Goal: Find contact information: Find contact information

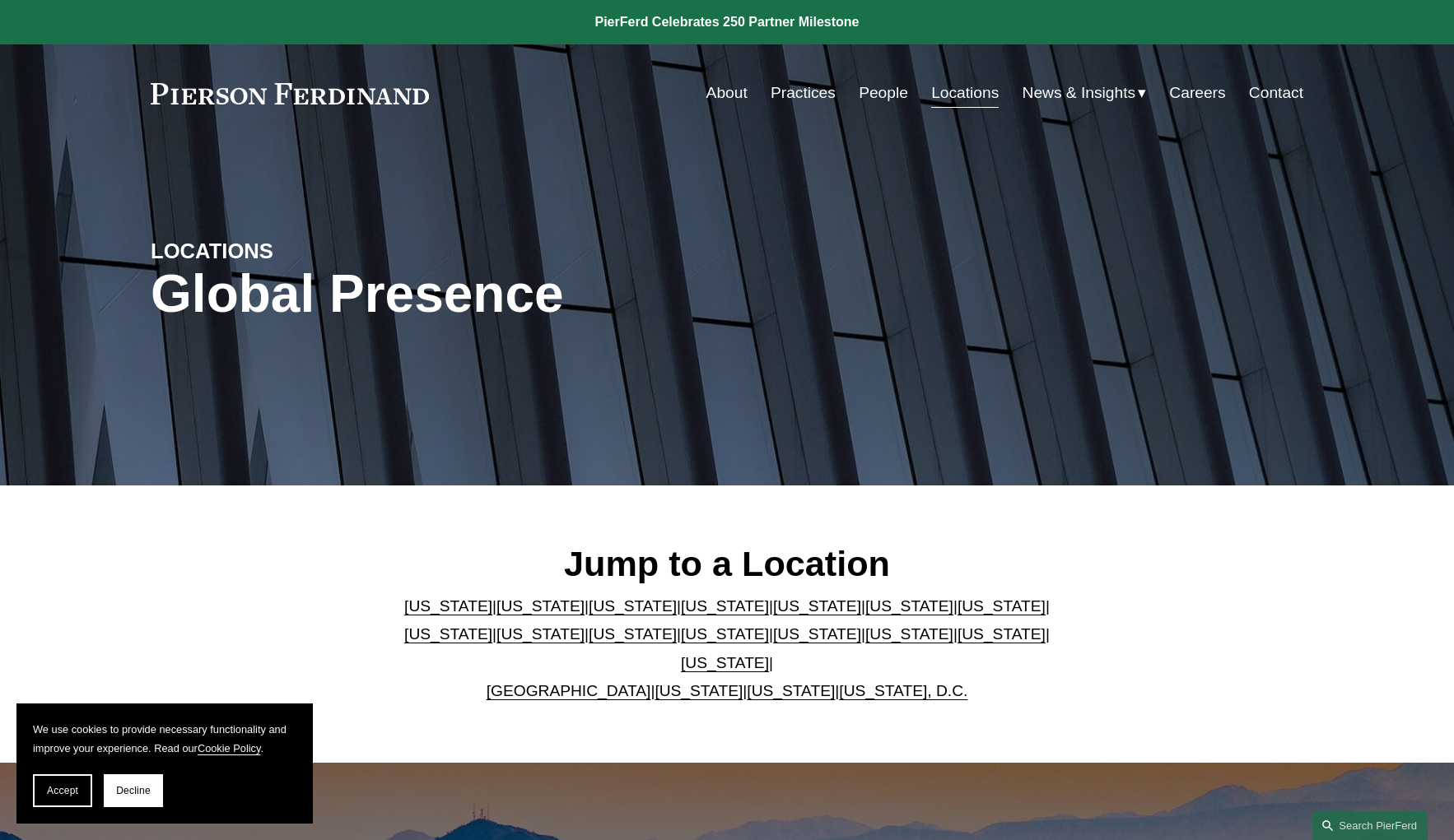
click at [746, 682] on link "[US_STATE]" at bounding box center [790, 691] width 88 height 17
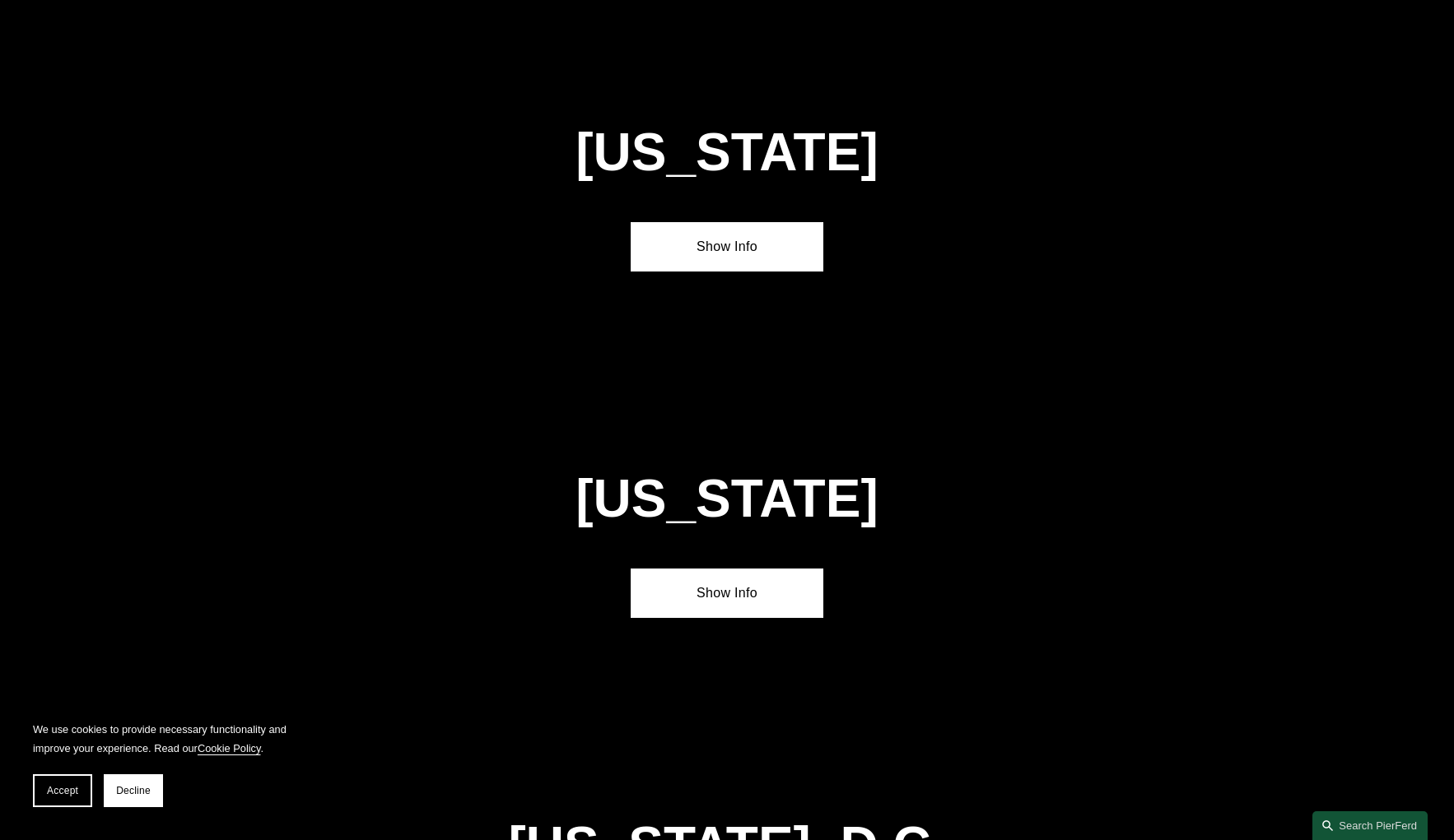
scroll to position [6657, 0]
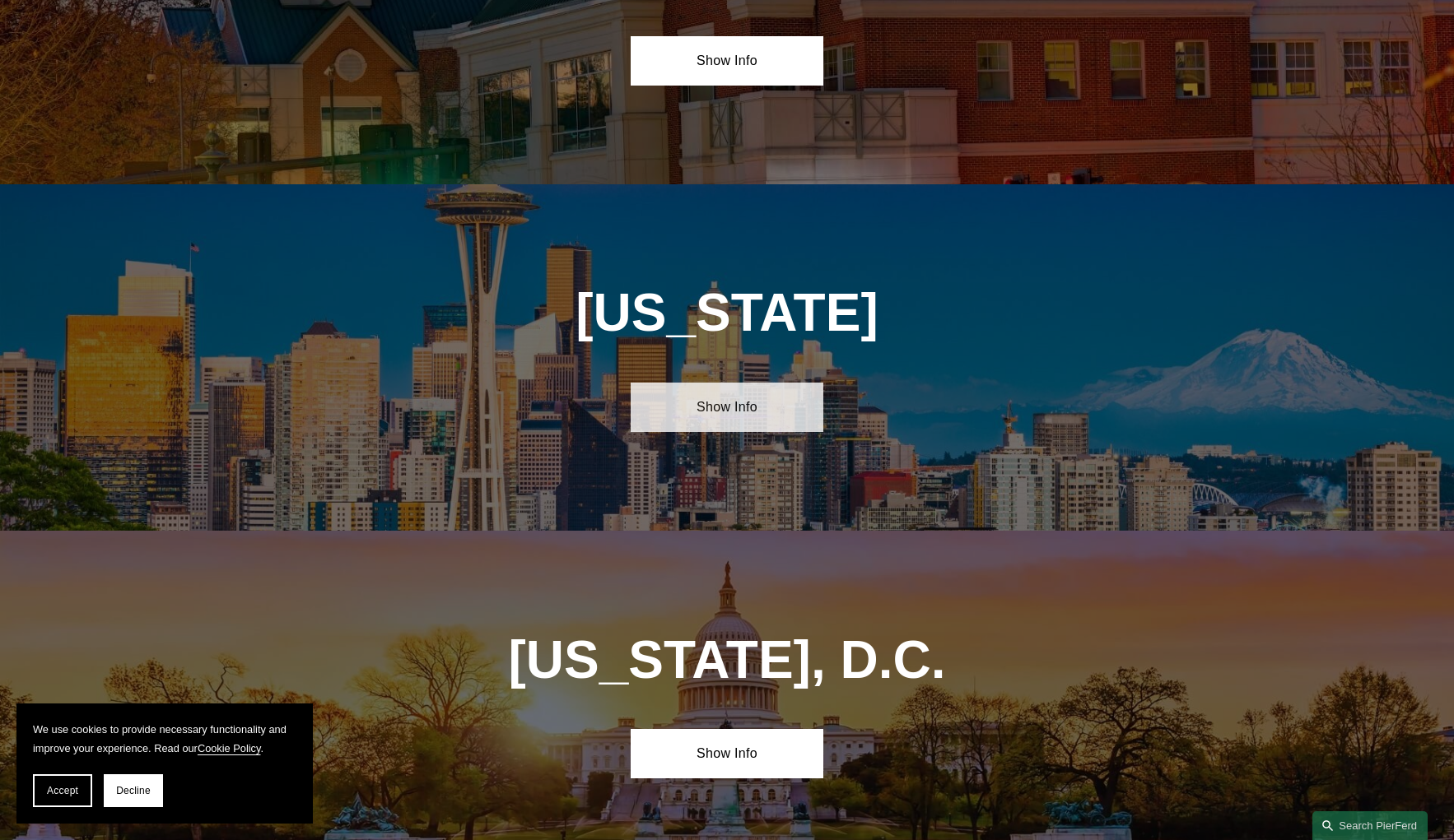
click at [699, 383] on link "Show Info" at bounding box center [727, 407] width 192 height 49
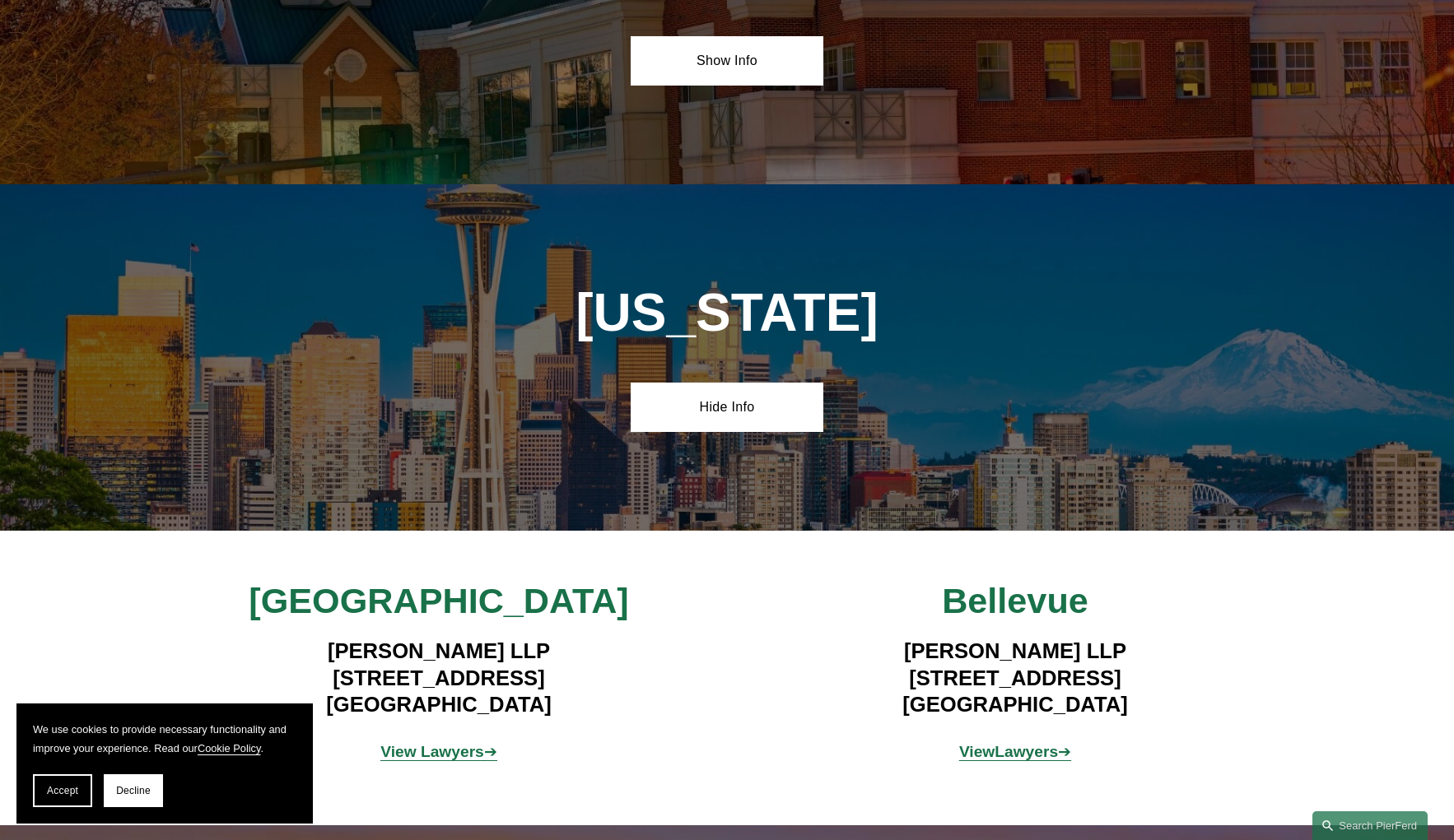
click at [114, 580] on div "[GEOGRAPHIC_DATA] [PERSON_NAME] LLP [STREET_ADDRESS] View Lawyers ➔ [GEOGRAPHIC…" at bounding box center [727, 679] width 1454 height 198
click at [1037, 743] on strong "Lawyers" at bounding box center [1026, 752] width 63 height 17
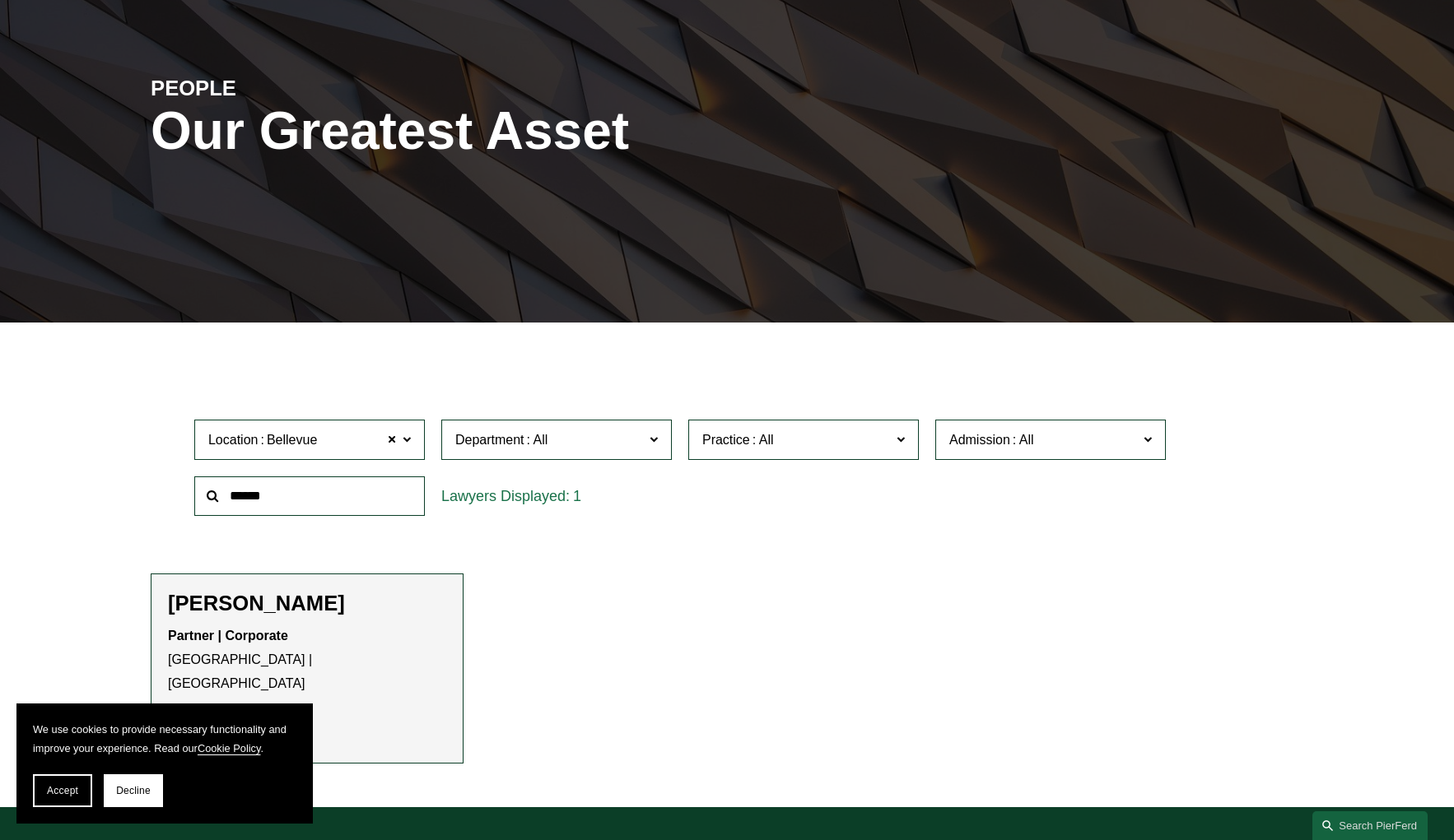
scroll to position [247, 0]
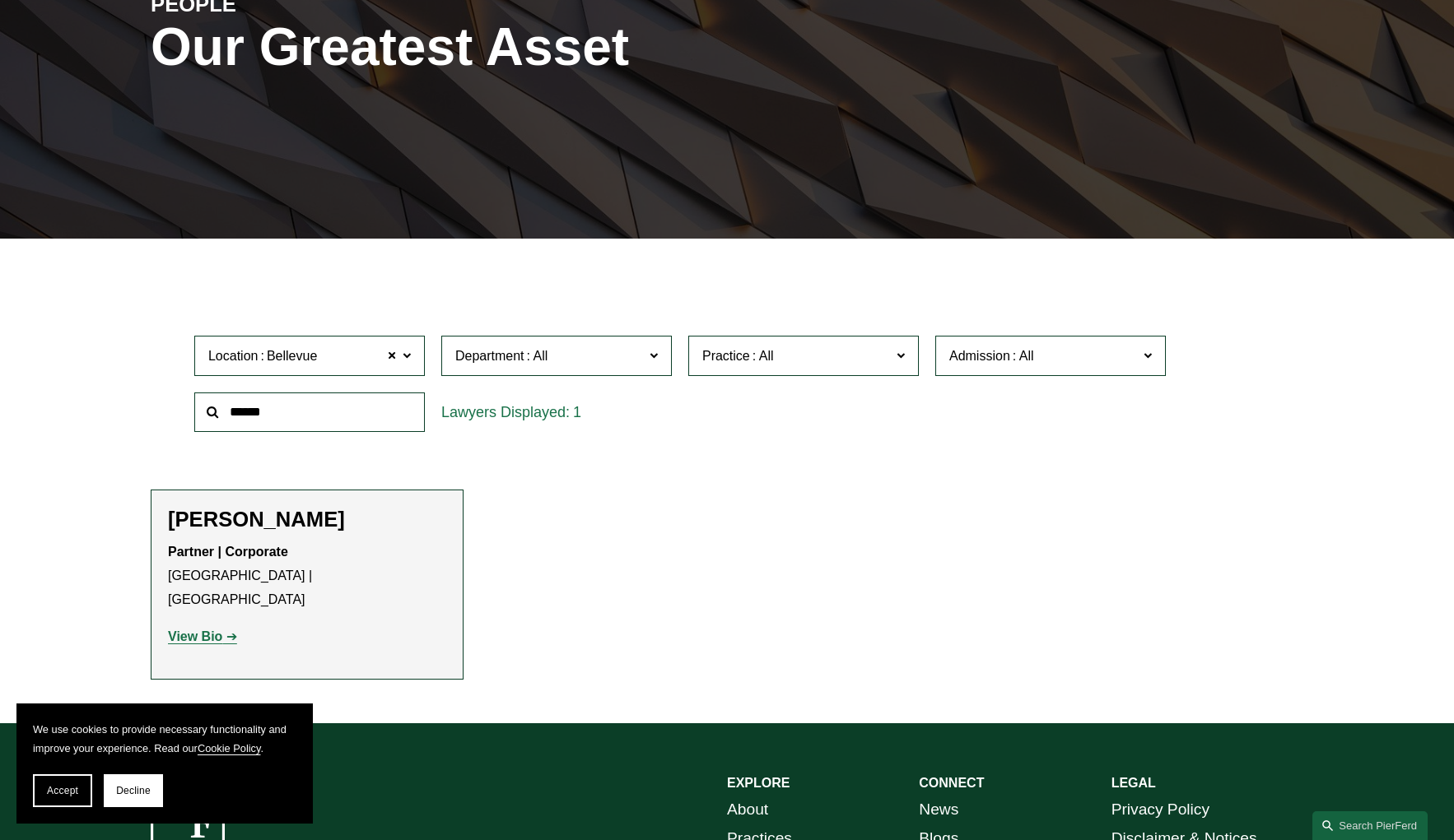
click at [200, 630] on strong "View Bio" at bounding box center [195, 636] width 54 height 14
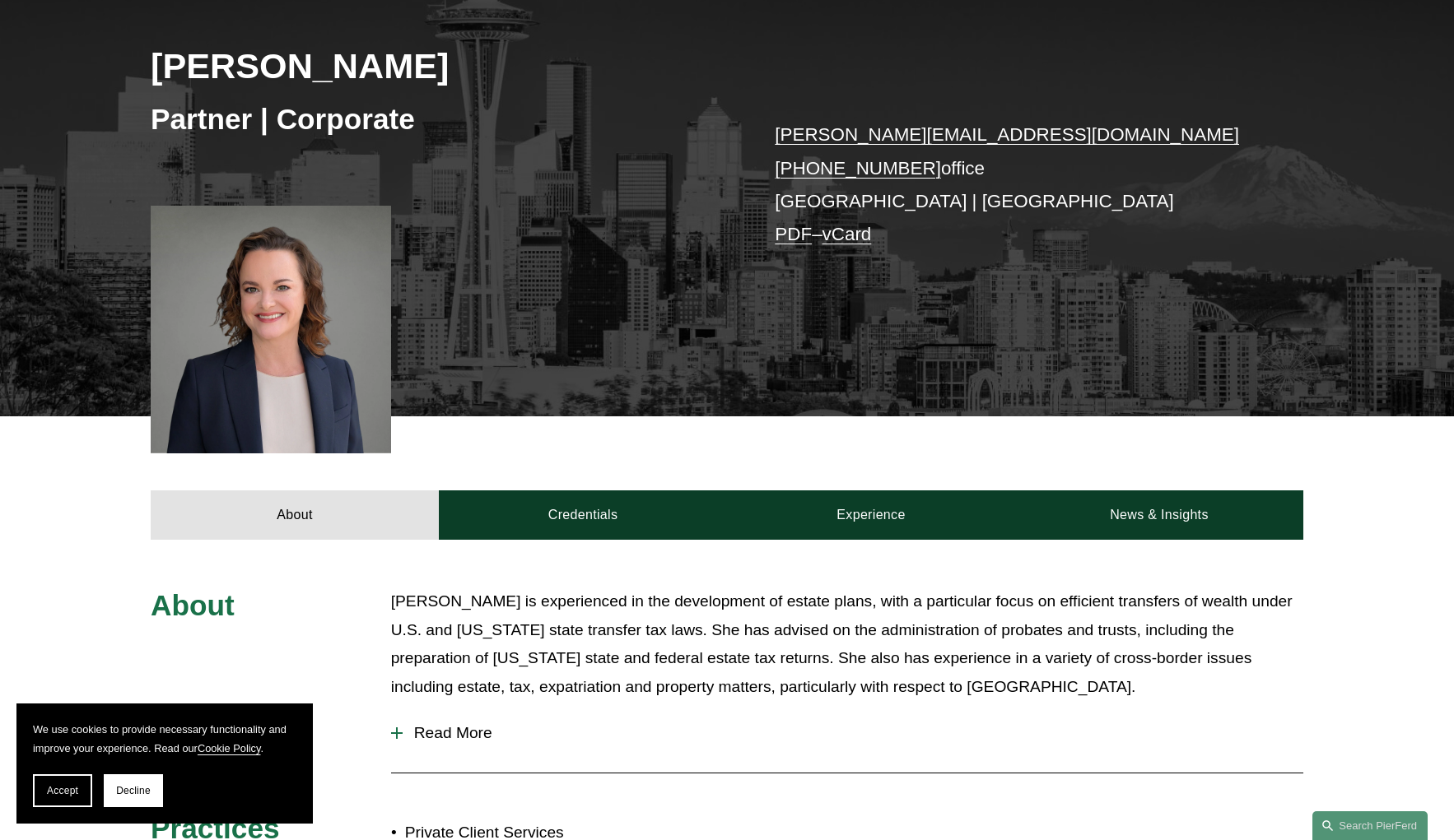
scroll to position [329, 0]
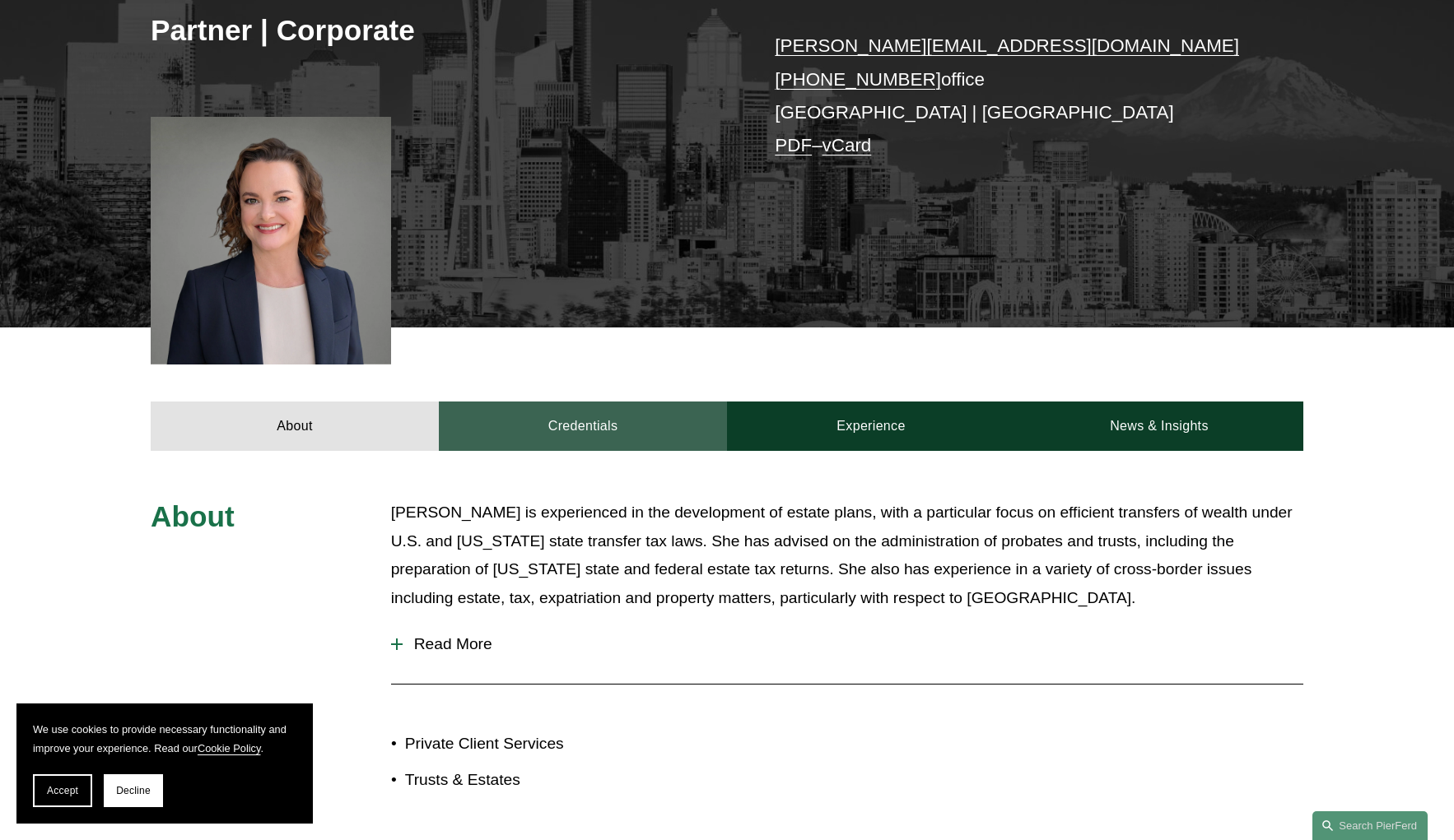
click at [580, 426] on link "Credentials" at bounding box center [583, 426] width 288 height 49
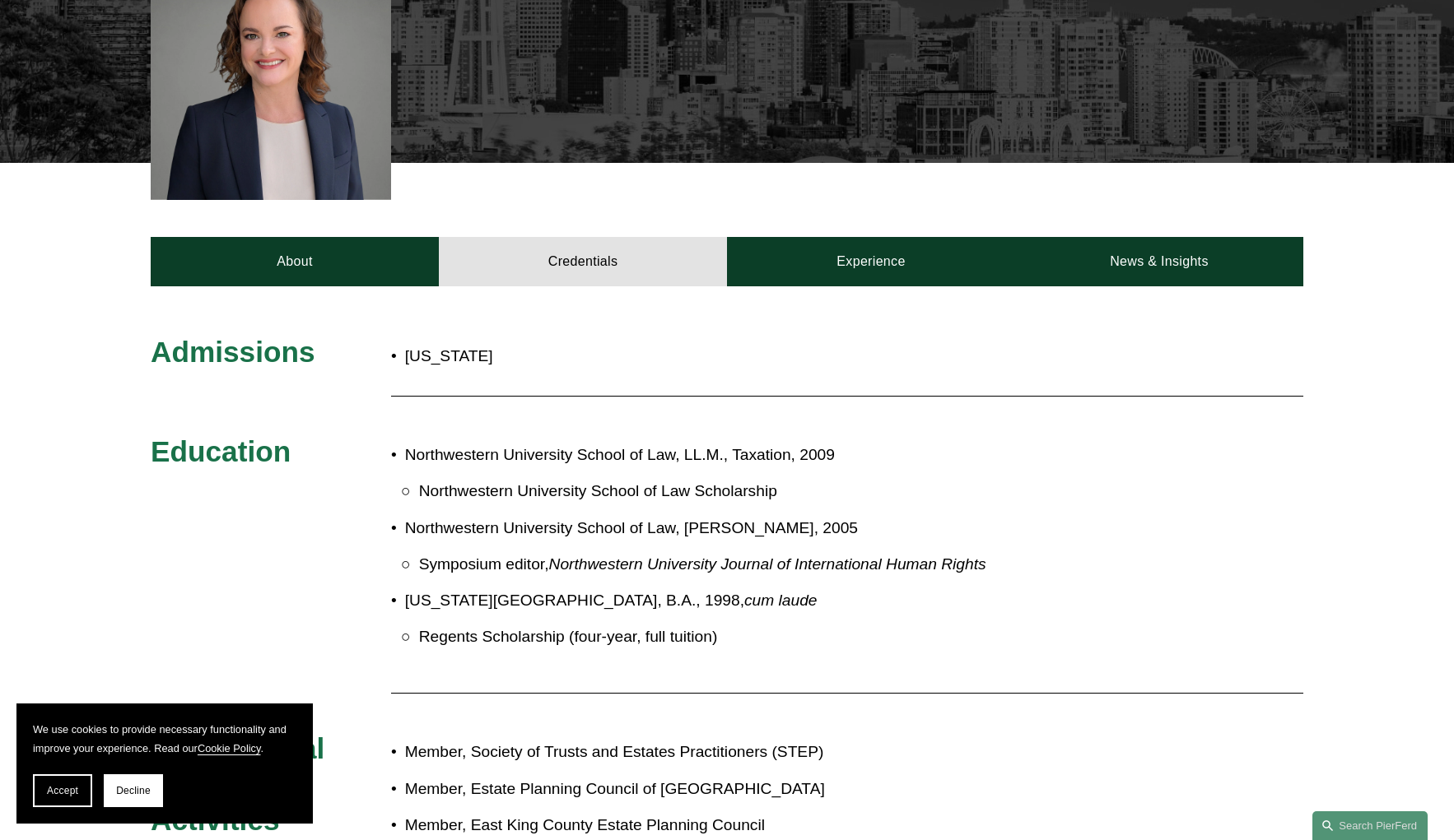
scroll to position [82, 0]
